Goal: Use online tool/utility

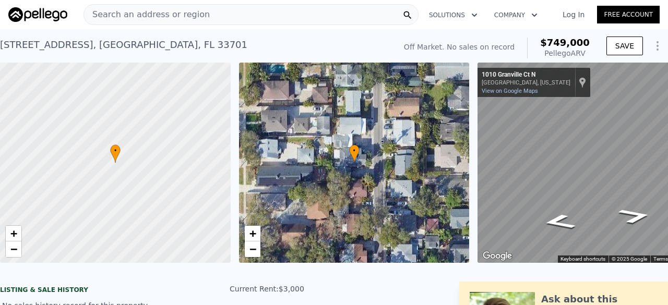
click at [356, 119] on div "• + −" at bounding box center [354, 163] width 231 height 200
click at [354, 154] on span "•" at bounding box center [354, 150] width 10 height 9
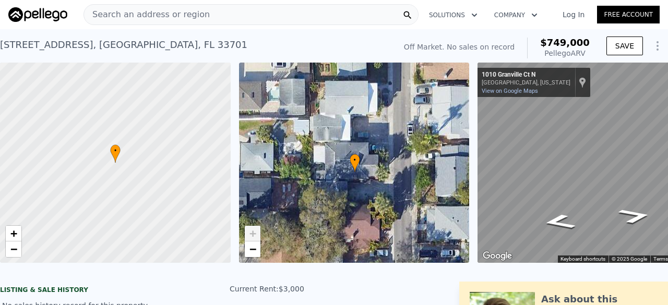
click at [354, 154] on icon at bounding box center [355, 163] width 10 height 18
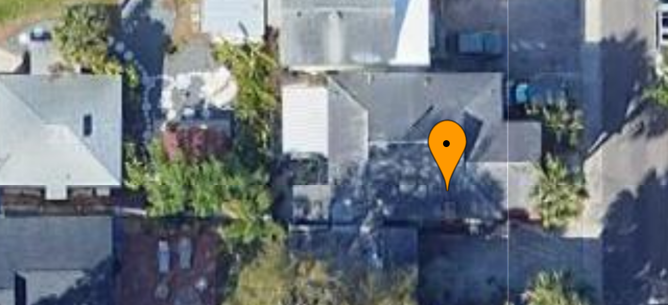
drag, startPoint x: 316, startPoint y: 154, endPoint x: 338, endPoint y: 141, distance: 26.0
click at [338, 141] on div "• + −" at bounding box center [354, 163] width 231 height 200
